Goal: Task Accomplishment & Management: Complete application form

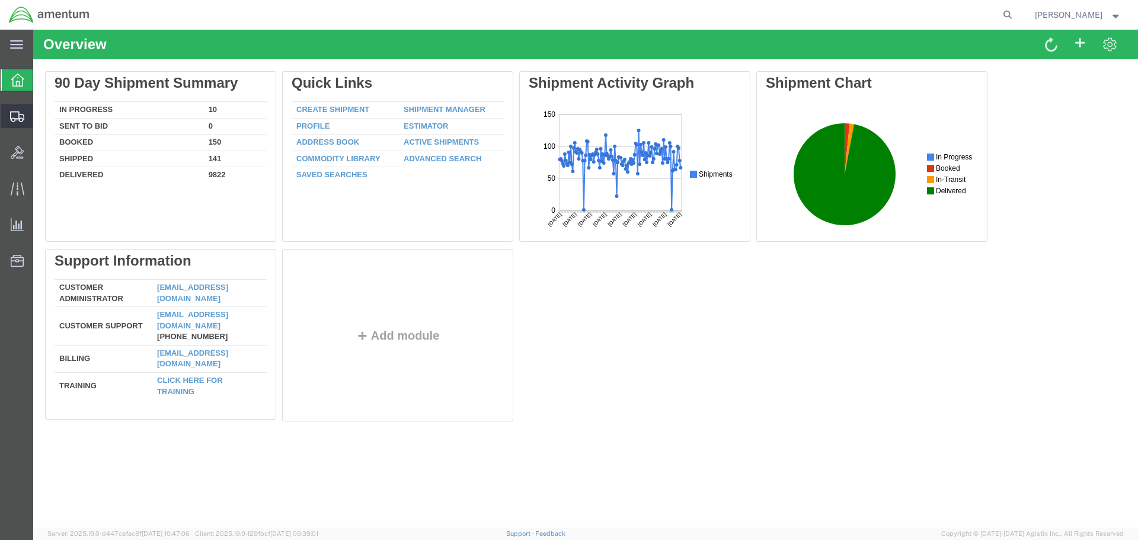
click at [0, 0] on span "Create Shipment" at bounding box center [0, 0] width 0 height 0
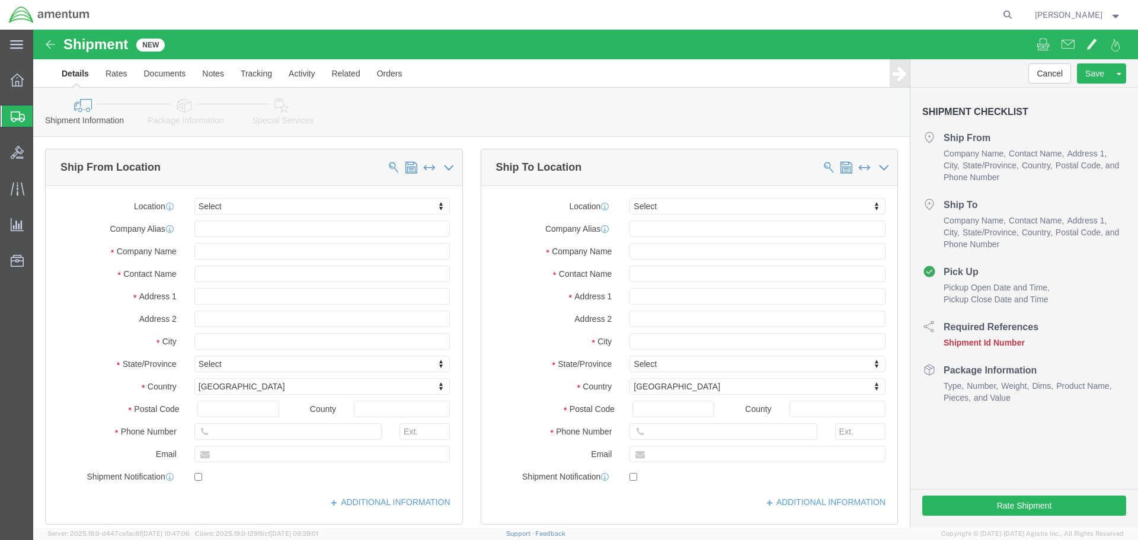
select select
type input "EFO"
select select "49831"
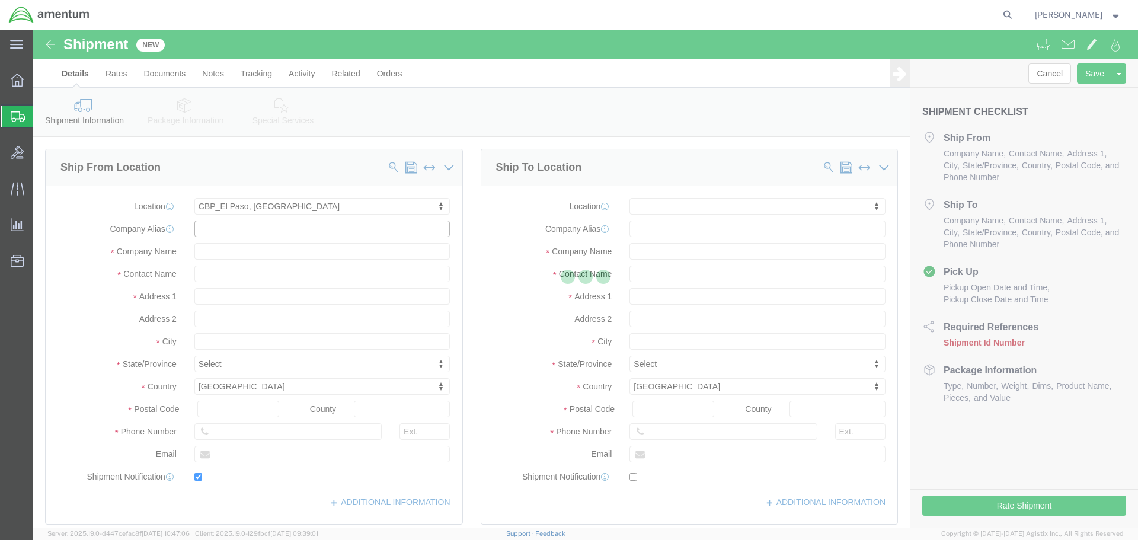
type input "[STREET_ADDRESS][PERSON_NAME]"
type input "79906"
type input "[PHONE_NUMBER]"
type input "[PERSON_NAME][EMAIL_ADDRESS][PERSON_NAME][DOMAIN_NAME]"
checkbox input "true"
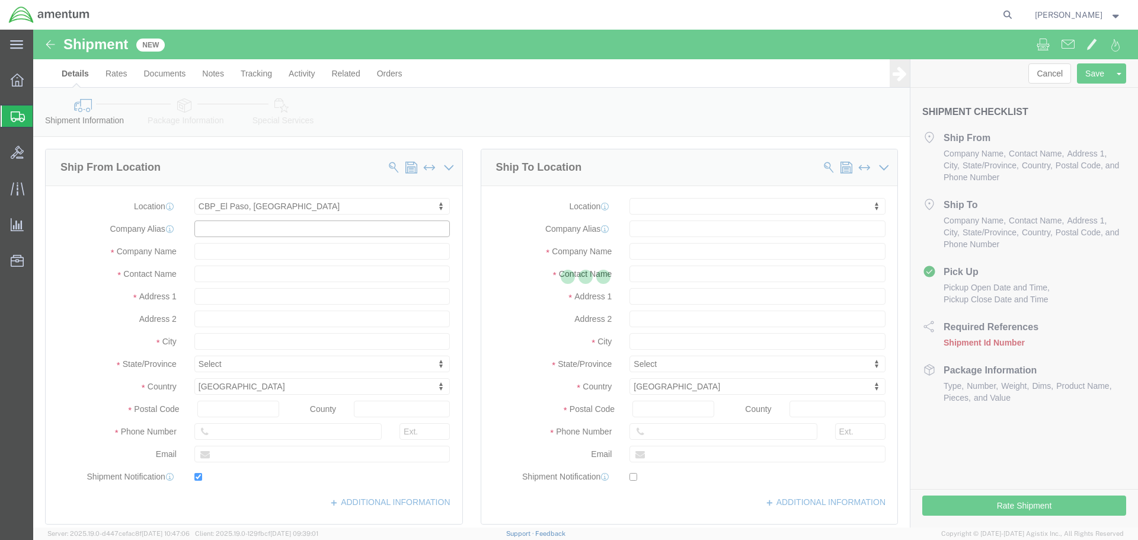
type input "Amentum Services, Inc"
type input "[PERSON_NAME]"
type input "[GEOGRAPHIC_DATA]"
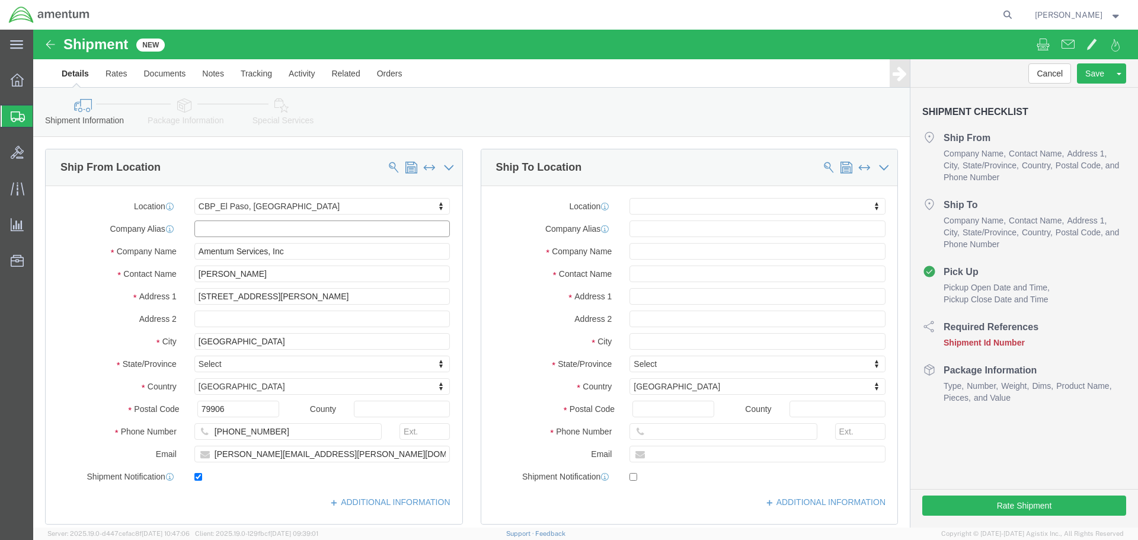
select select "[GEOGRAPHIC_DATA]"
drag, startPoint x: 313, startPoint y: 424, endPoint x: 11, endPoint y: 456, distance: 304.4
click html "Shipment New Details Rates Documents Notes Tracking Activity Related Orders Can…"
paste input "[PERSON_NAME].[PERSON_NAME]@associates."
type input "[PERSON_NAME][EMAIL_ADDRESS][PERSON_NAME][DOMAIN_NAME]"
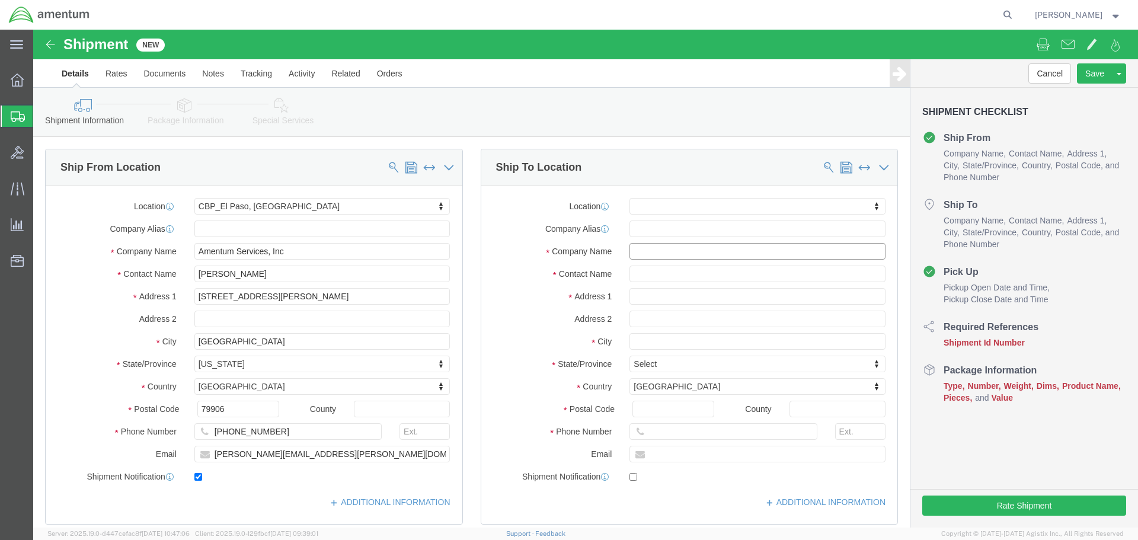
click input "text"
type input "GLOBAL AVIATION"
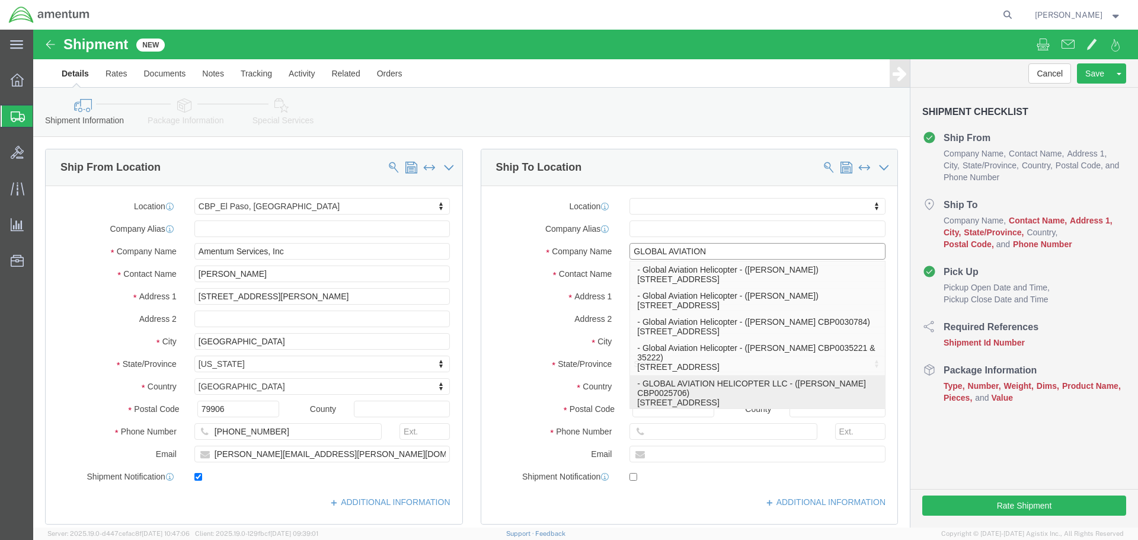
click p "- GLOBAL AVIATION HELICOPTER LLC - ([PERSON_NAME] CBP0025706) [STREET_ADDRESS]"
select select
type input "[STREET_ADDRESS]"
type input "30092"
type input "[PHONE_NUMBER]"
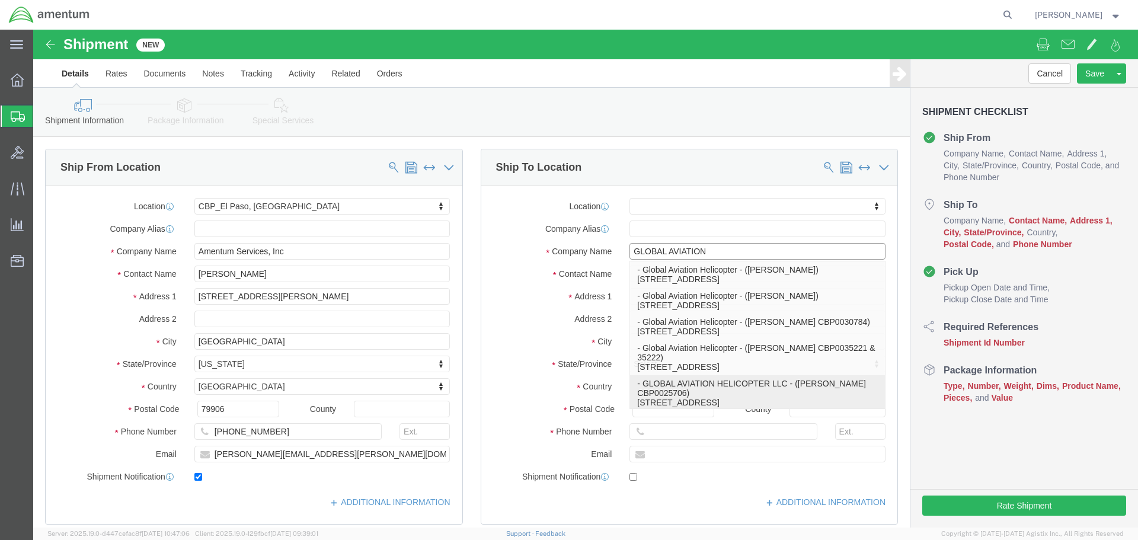
type input "GLOBAL AVIATION HELICOPTER LLC"
type input "[PERSON_NAME] CBP0025706"
type input "PEACHTREE CORNERS"
select select "GA"
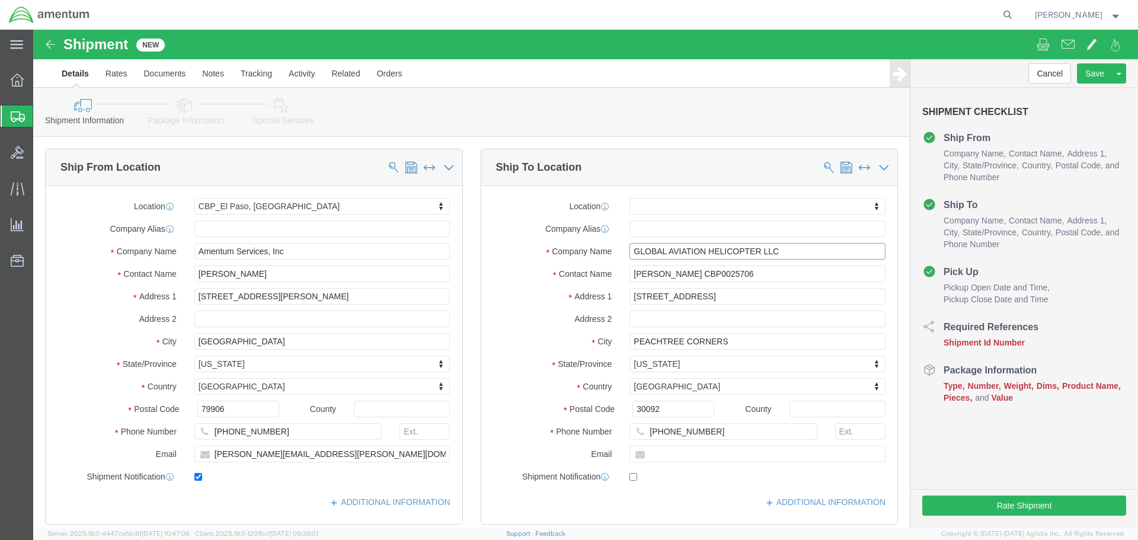
type input "GLOBAL AVIATION HELICOPTER LLC"
click input "[PERSON_NAME] CBP0025706"
type input "R"
drag, startPoint x: 704, startPoint y: 249, endPoint x: 543, endPoint y: 240, distance: 162.0
click div "Contact Name CBP0044420-424 CBP00"
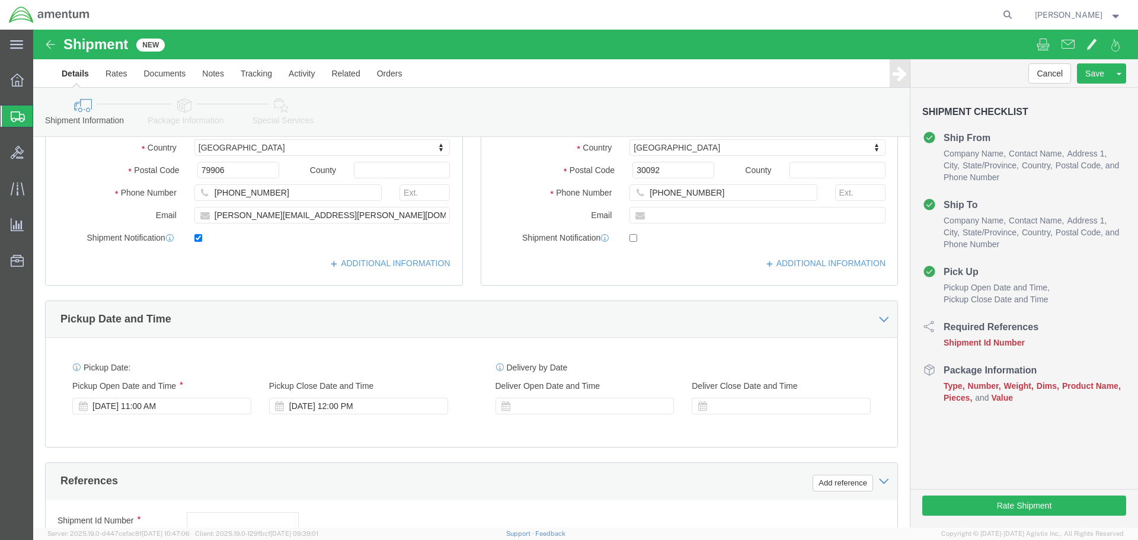
scroll to position [474, 0]
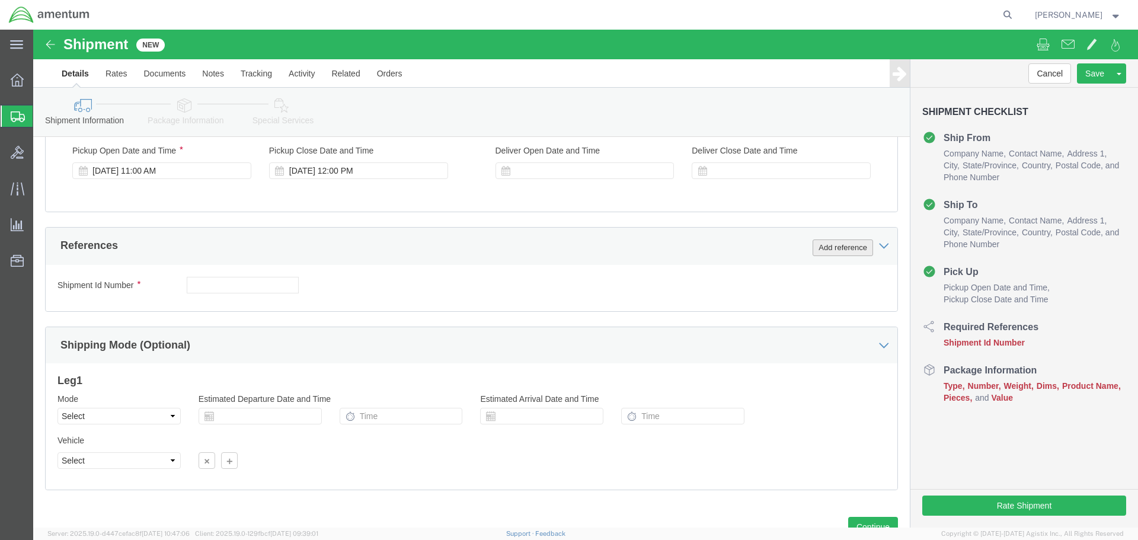
type input "CBP0044420-424"
click button "Add reference"
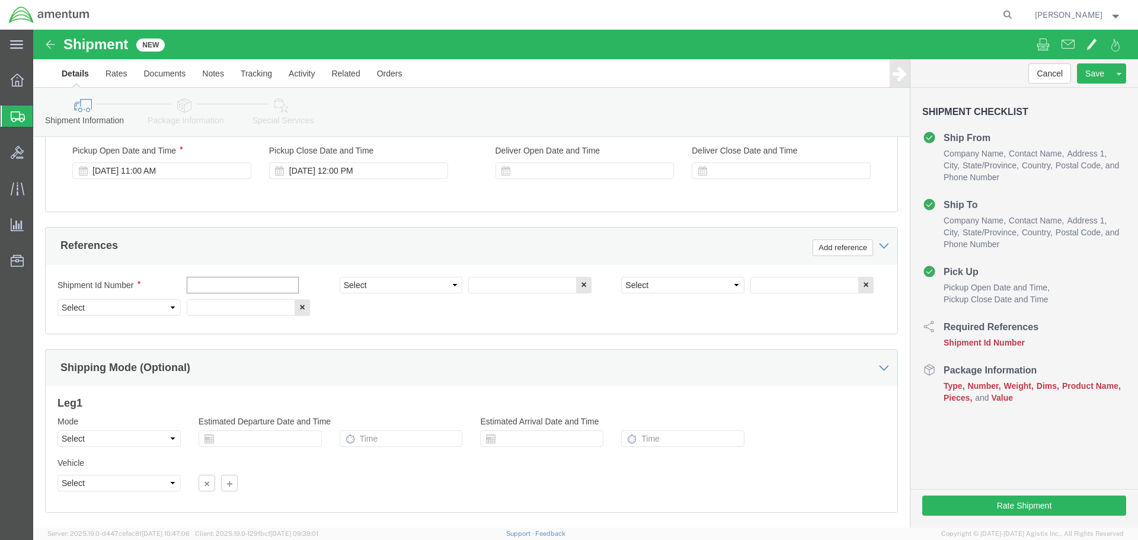
click input "text"
paste input "CBP0044420-424"
type input "CBP0044420-424"
select select "CUSTREF"
paste input "CBP0044420-424"
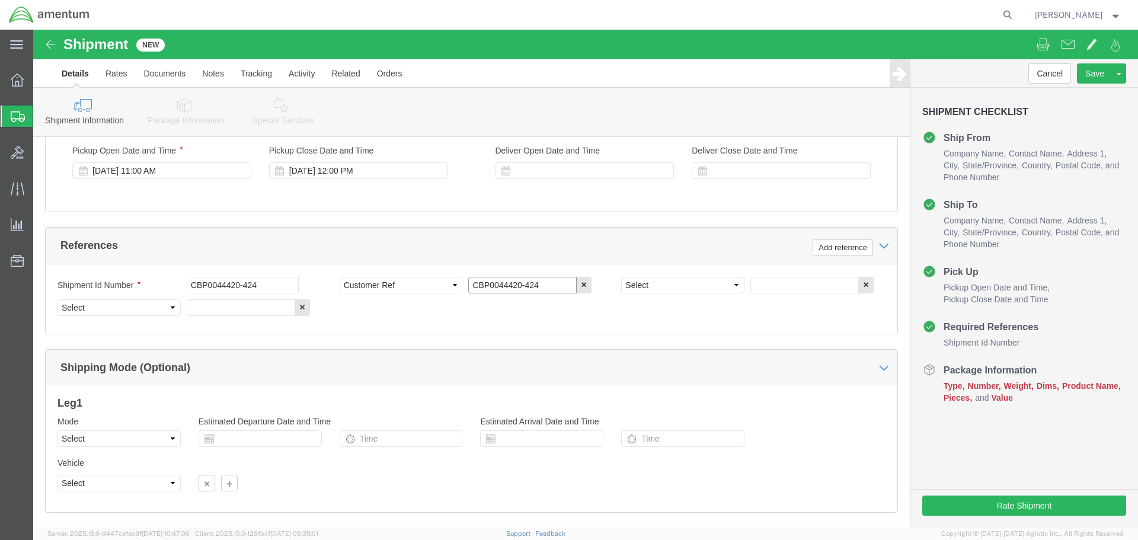
type input "CBP0044420-424"
select select "DEPT"
type input "CBP"
select select "PROJNUM"
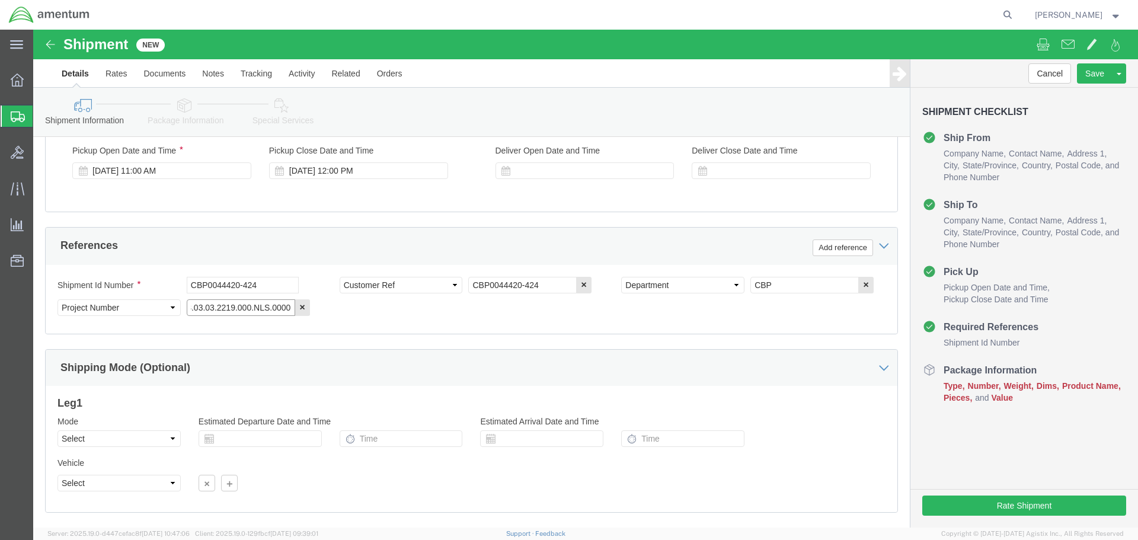
type input "6118.03.03.2219.000.NLS.0000"
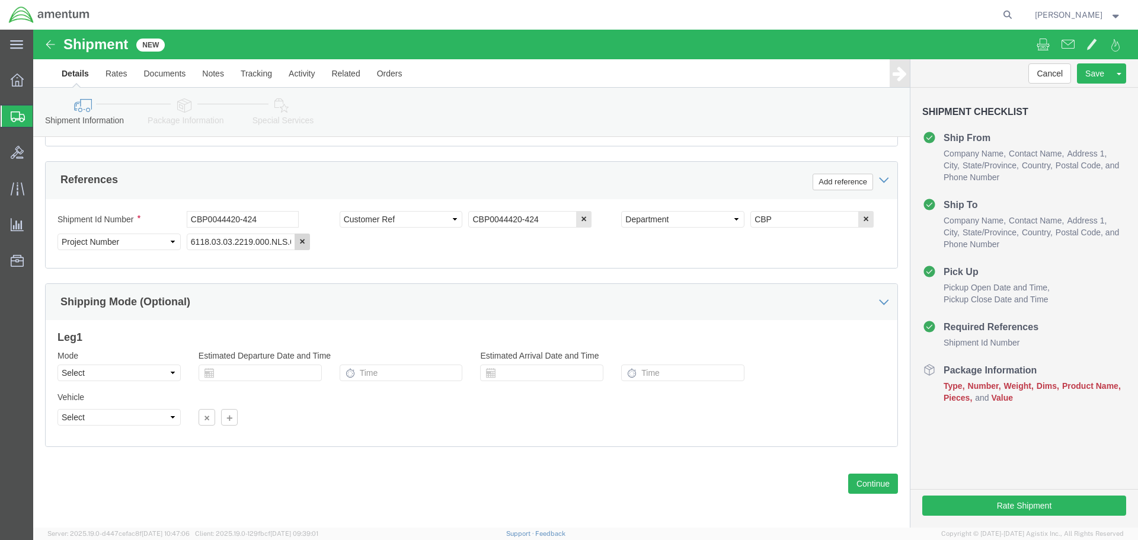
scroll to position [542, 0]
click button "Continue"
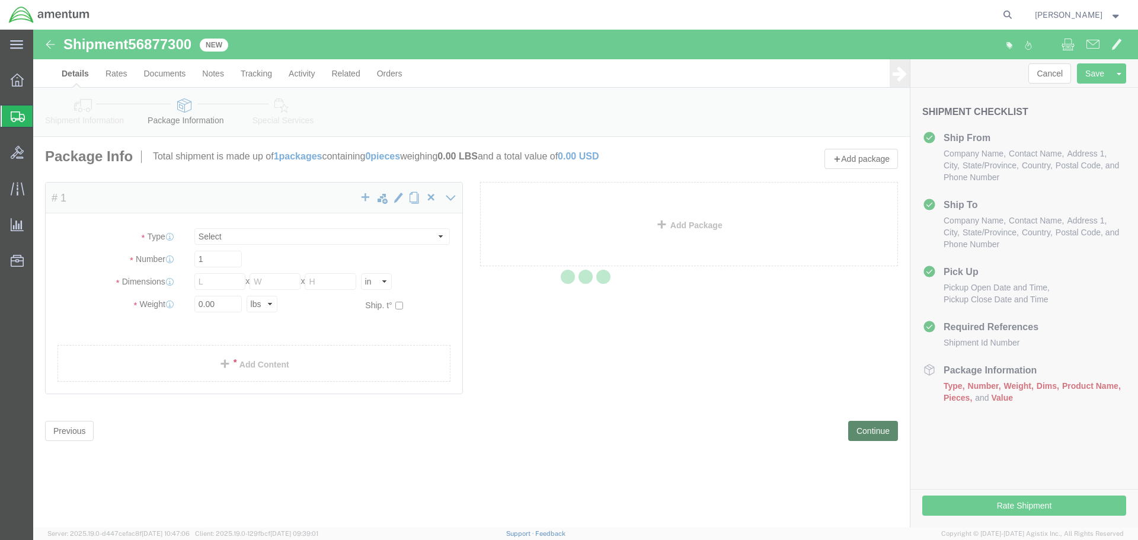
select select "CBOX"
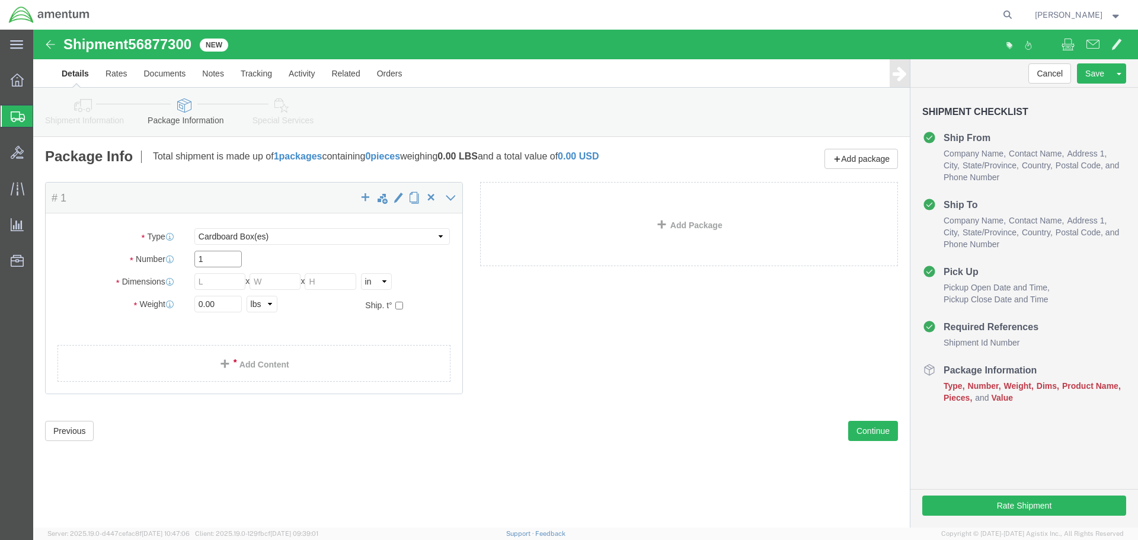
click input "1"
type input "12"
type input "10"
type input "8"
type input "6"
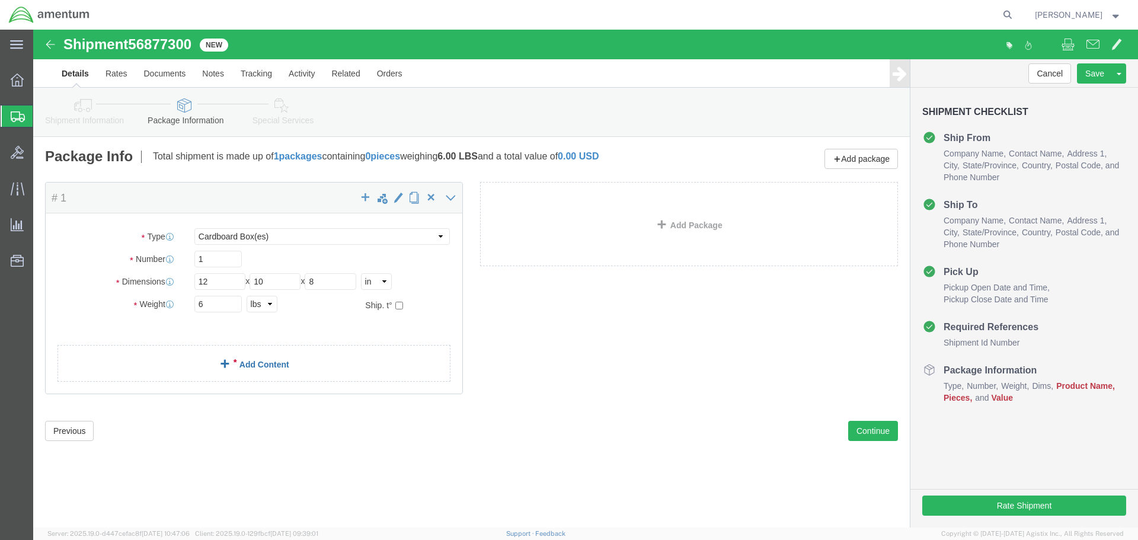
click link "Add Content"
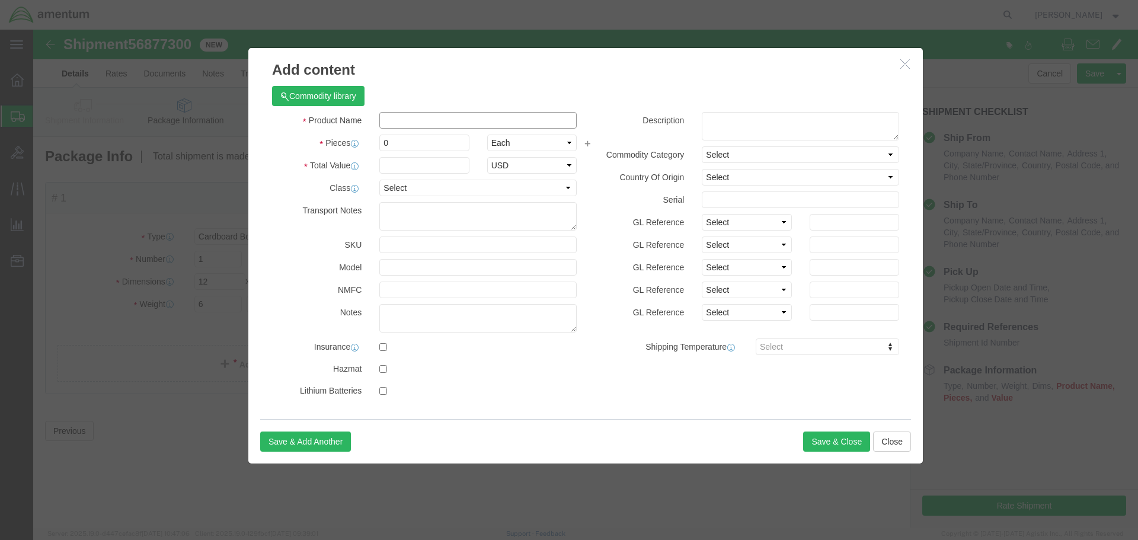
click input "text"
type input "AIRCRAFT PARTS"
type input "5"
type input "500"
select select "USD"
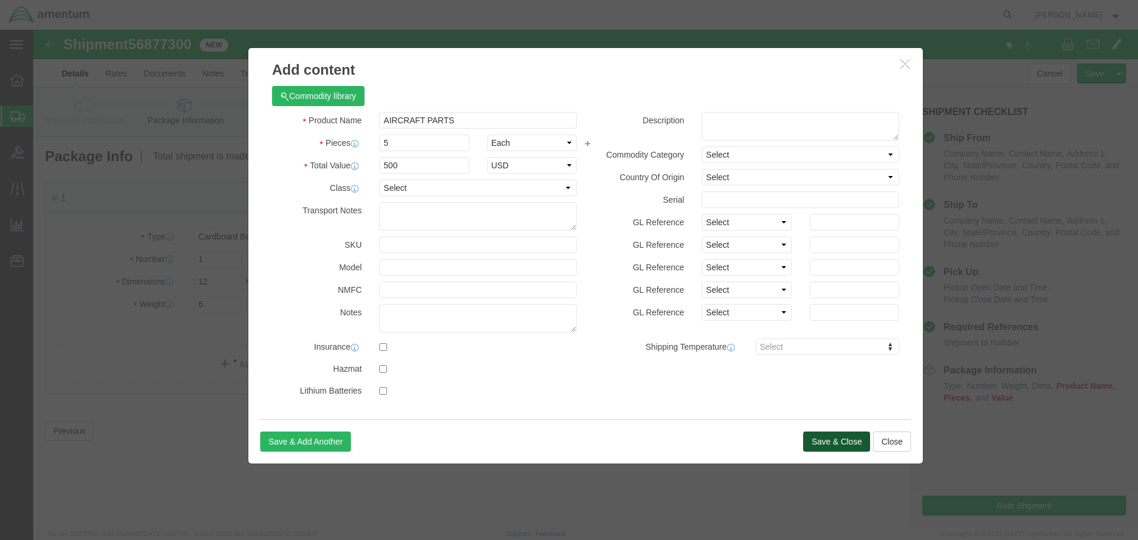
click button "Save & Close"
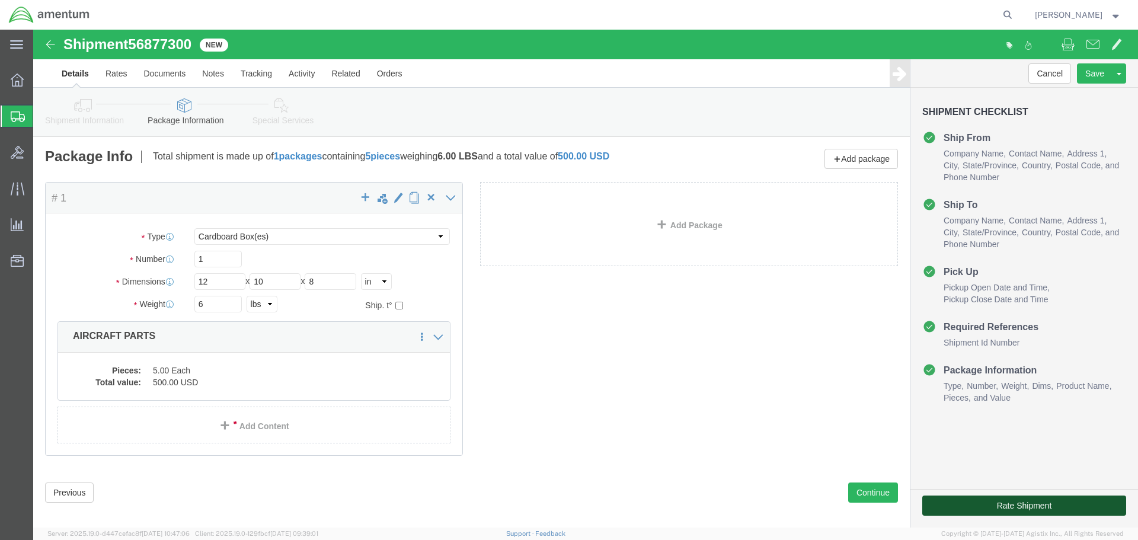
click button "Rate Shipment"
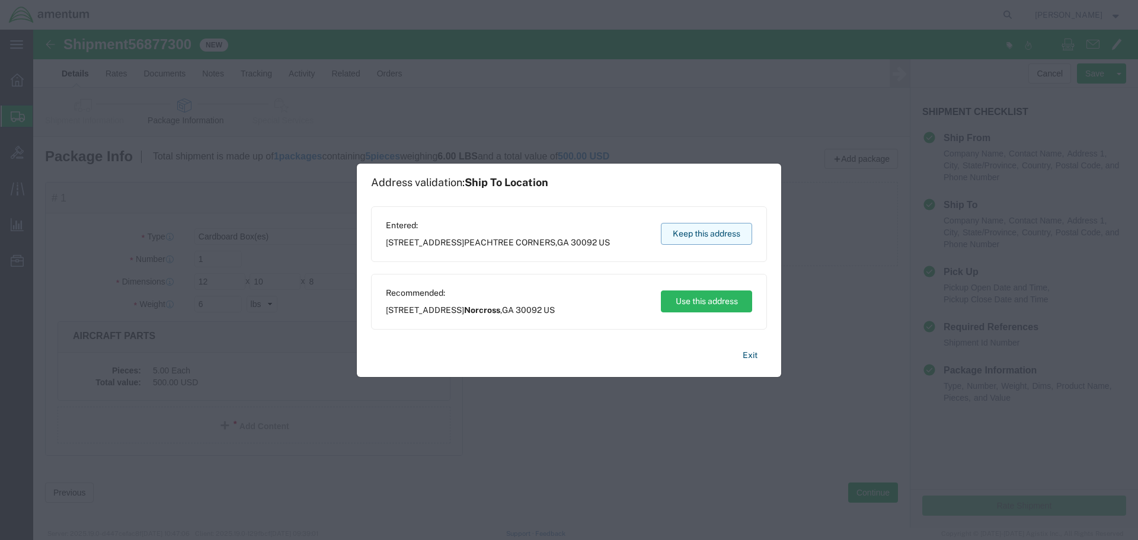
click at [749, 236] on button "Keep this address" at bounding box center [706, 234] width 91 height 22
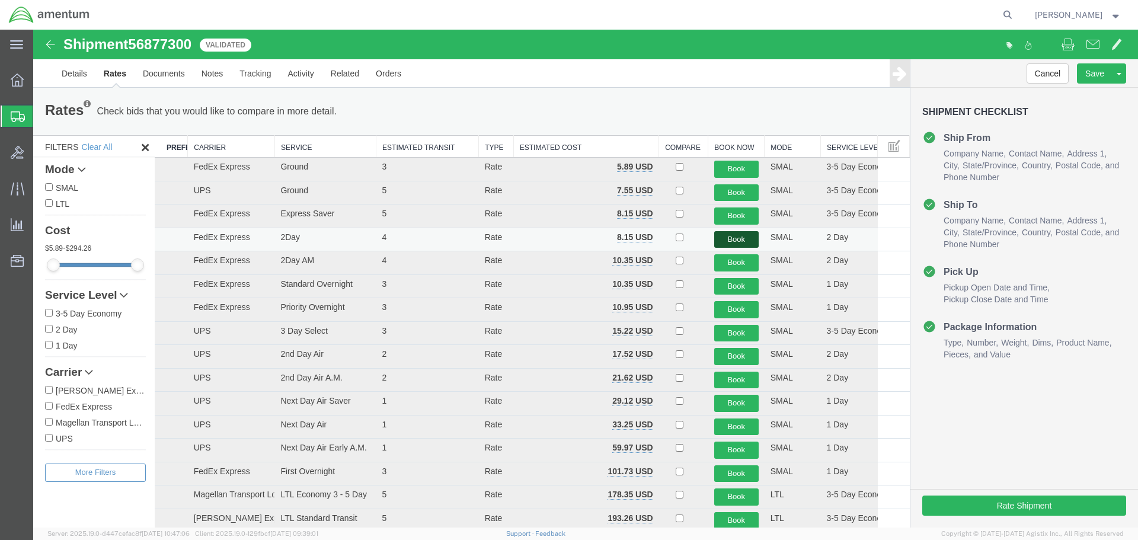
click at [719, 238] on button "Book" at bounding box center [736, 239] width 44 height 17
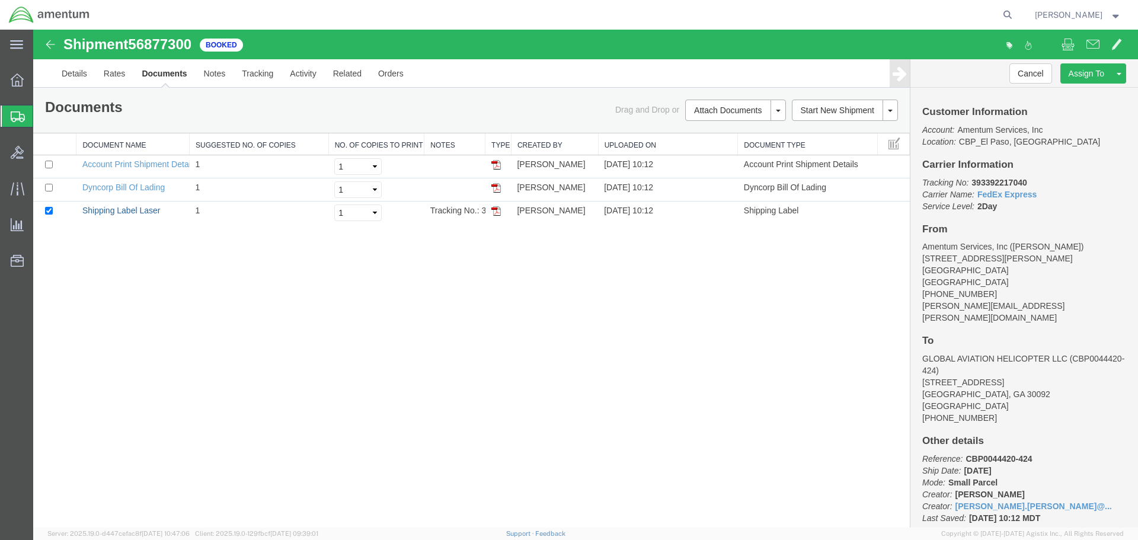
drag, startPoint x: 137, startPoint y: 212, endPoint x: 238, endPoint y: 366, distance: 184.6
click at [137, 212] on link "Shipping Label Laser" at bounding box center [121, 210] width 78 height 9
